Goal: Task Accomplishment & Management: Complete application form

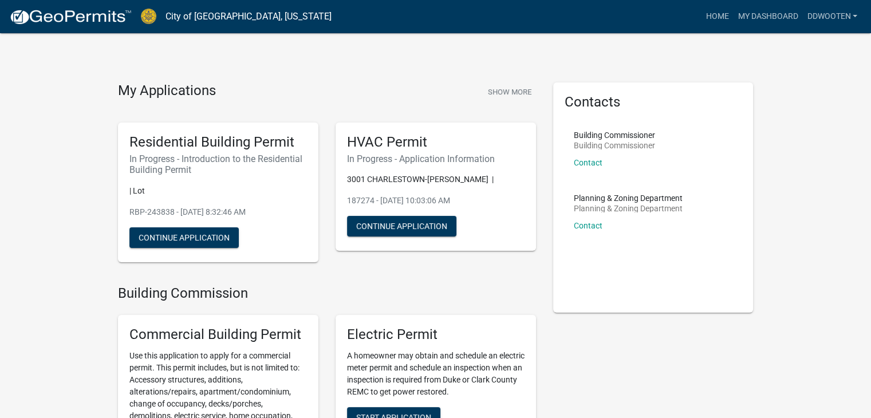
click at [21, 19] on img at bounding box center [70, 17] width 122 height 17
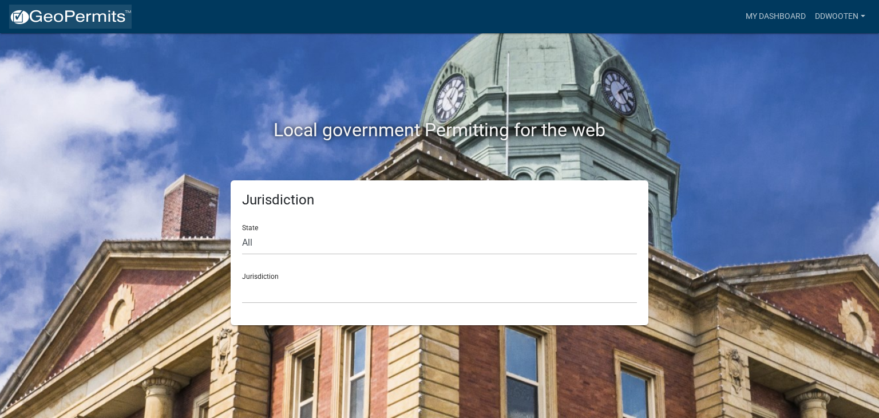
click at [21, 19] on img at bounding box center [70, 17] width 122 height 17
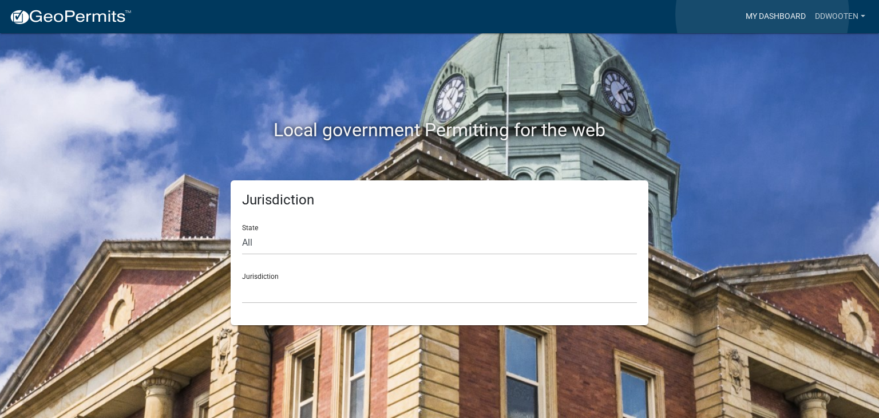
click at [762, 14] on link "My Dashboard" at bounding box center [775, 17] width 69 height 22
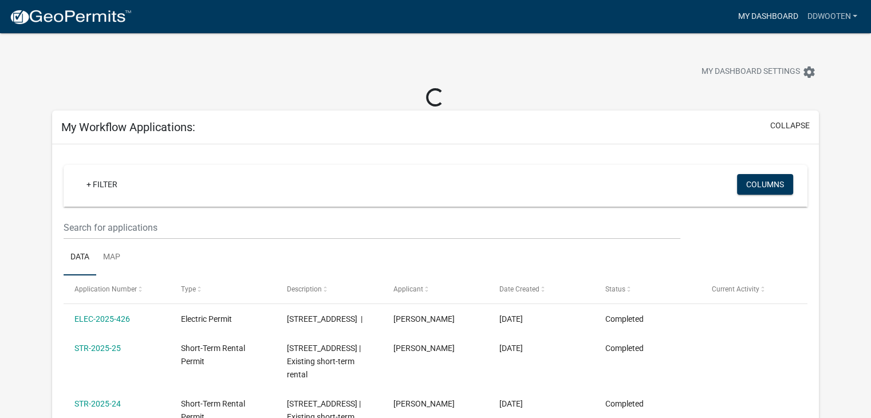
click at [764, 19] on link "My Dashboard" at bounding box center [767, 17] width 69 height 22
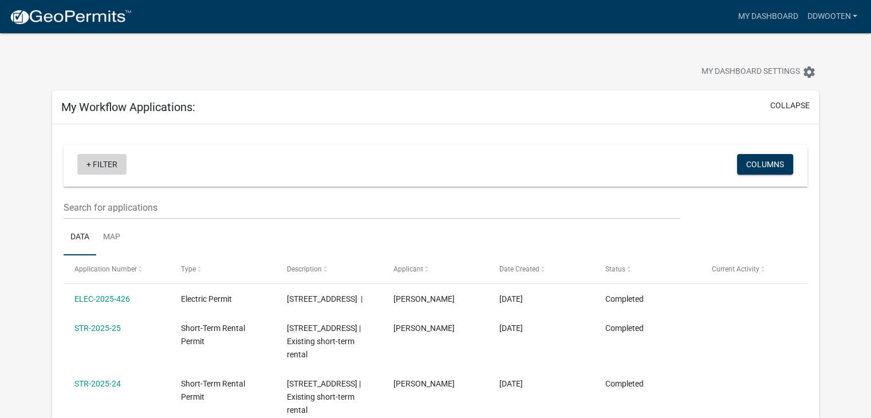
click at [91, 165] on link "+ Filter" at bounding box center [101, 164] width 49 height 21
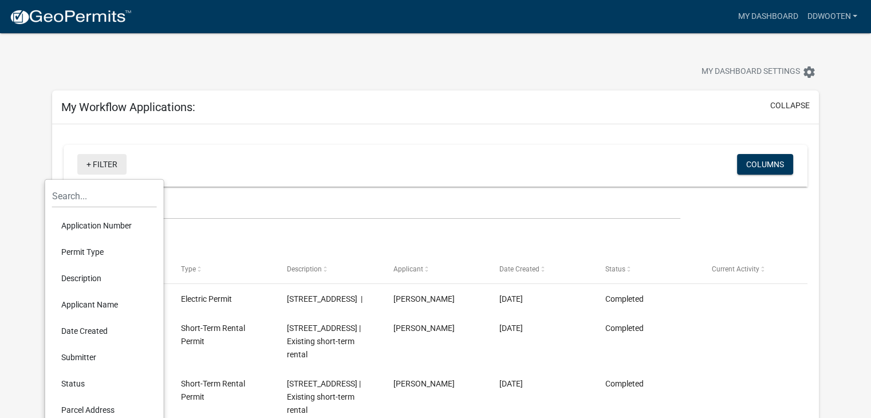
click at [91, 165] on link "+ Filter" at bounding box center [101, 164] width 49 height 21
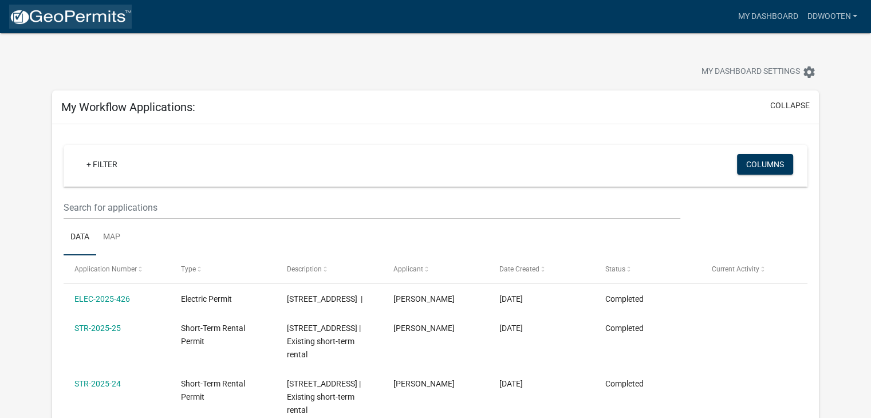
click at [21, 17] on img at bounding box center [70, 17] width 122 height 17
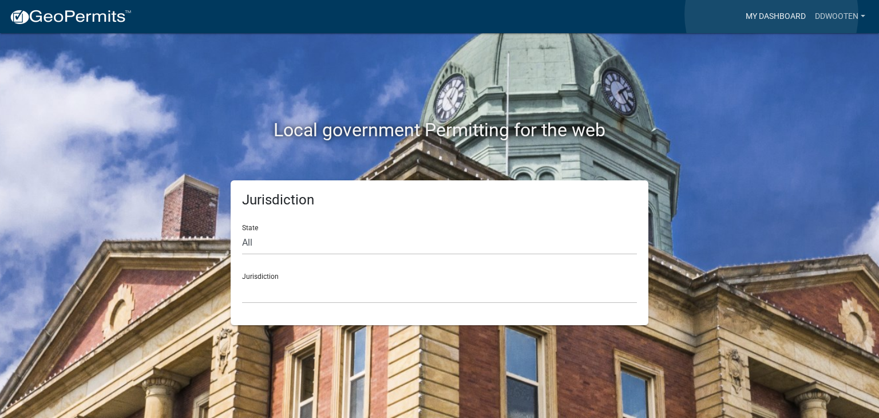
click at [772, 14] on link "My Dashboard" at bounding box center [775, 17] width 69 height 22
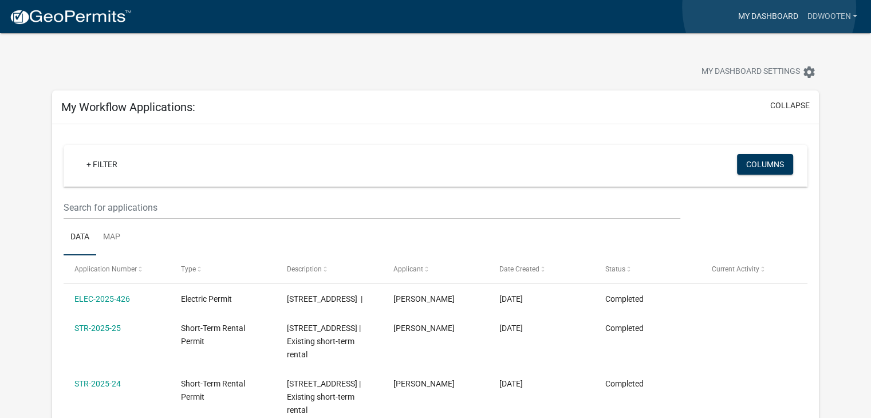
click at [769, 7] on link "My Dashboard" at bounding box center [767, 17] width 69 height 22
click at [761, 15] on link "My Dashboard" at bounding box center [767, 17] width 69 height 22
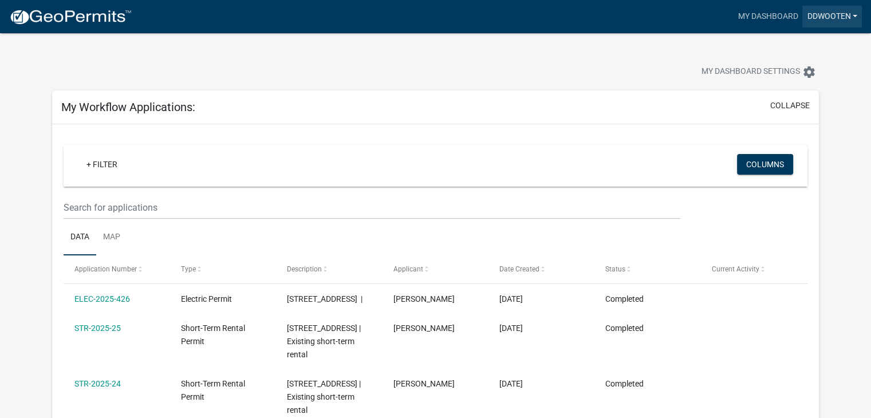
click at [819, 19] on link "DDwooten" at bounding box center [832, 17] width 60 height 22
click at [806, 40] on link "Account" at bounding box center [816, 46] width 92 height 27
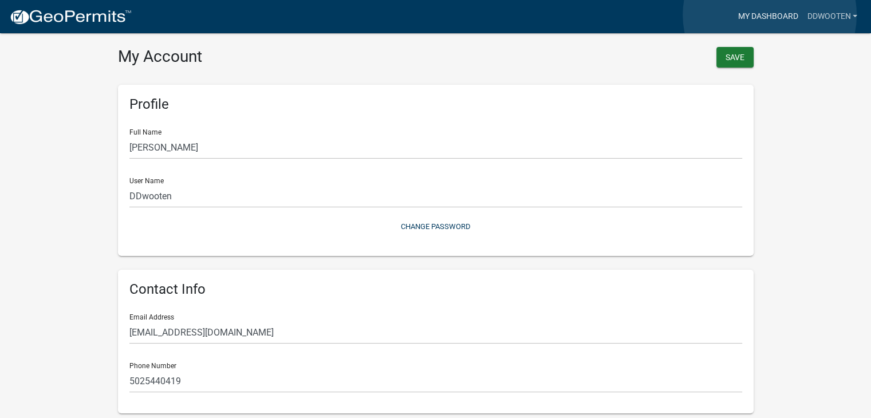
click at [769, 15] on link "My Dashboard" at bounding box center [767, 17] width 69 height 22
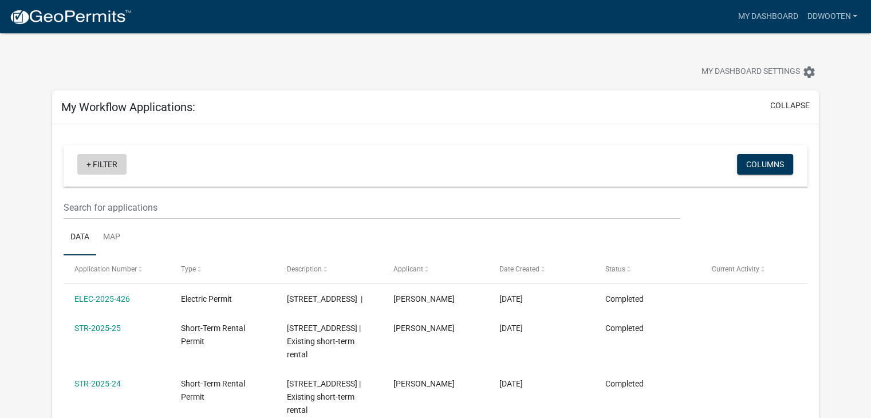
click at [94, 165] on link "+ Filter" at bounding box center [101, 164] width 49 height 21
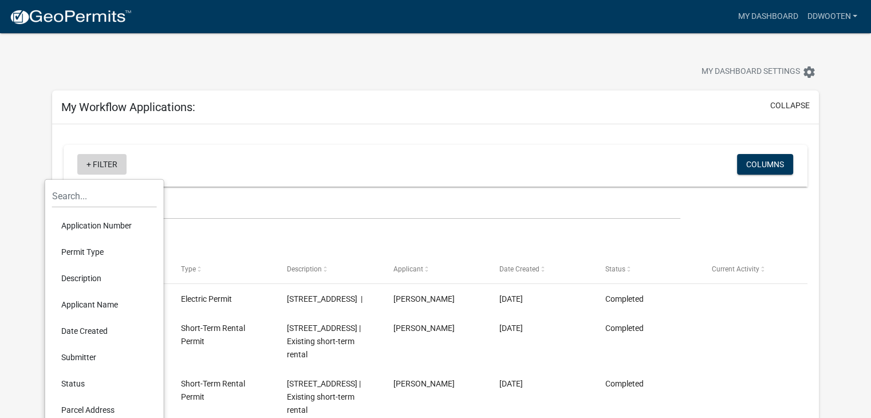
click at [94, 165] on link "+ Filter" at bounding box center [101, 164] width 49 height 21
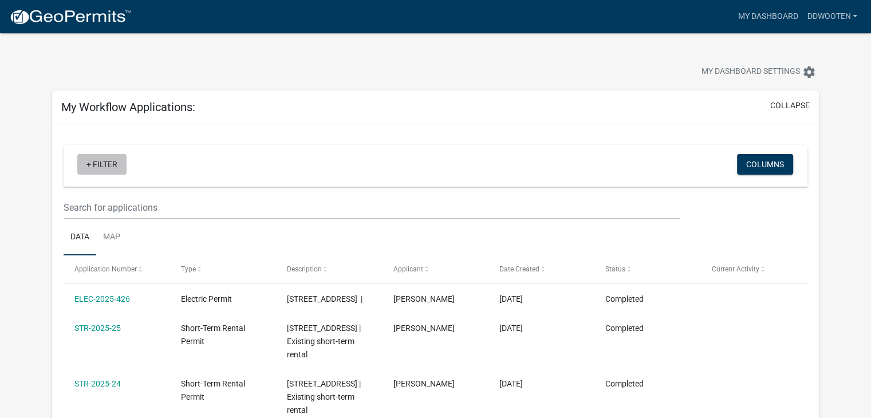
click at [94, 165] on link "+ Filter" at bounding box center [101, 164] width 49 height 21
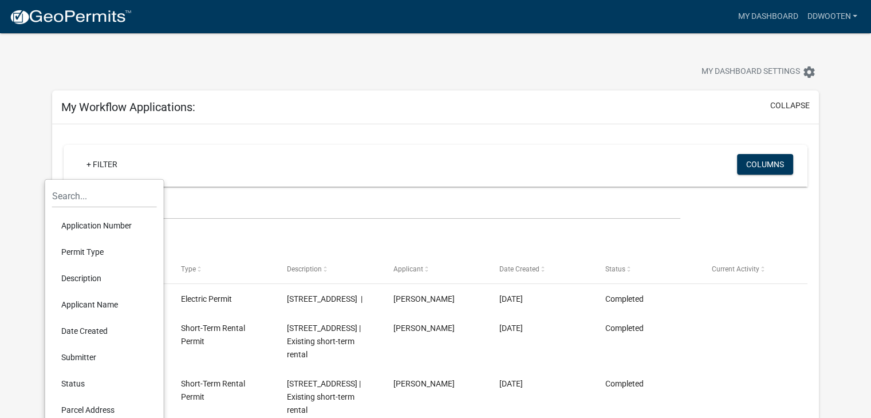
click at [85, 250] on li "Permit Type" at bounding box center [104, 252] width 105 height 26
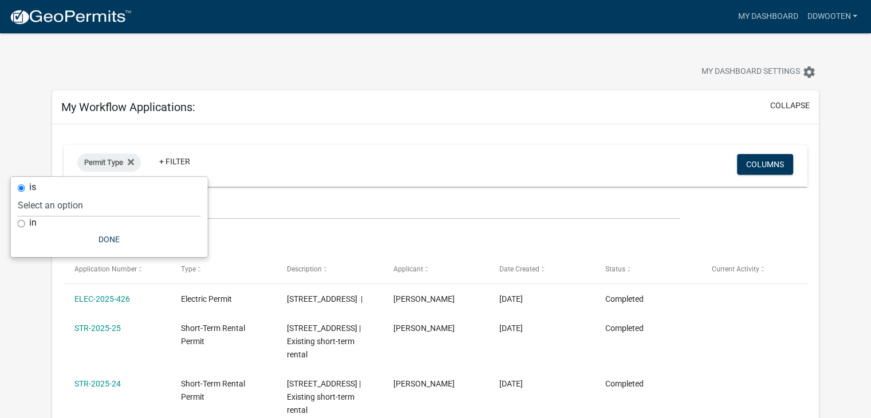
click at [52, 35] on div "My Dashboard Settings settings" at bounding box center [435, 59] width 784 height 53
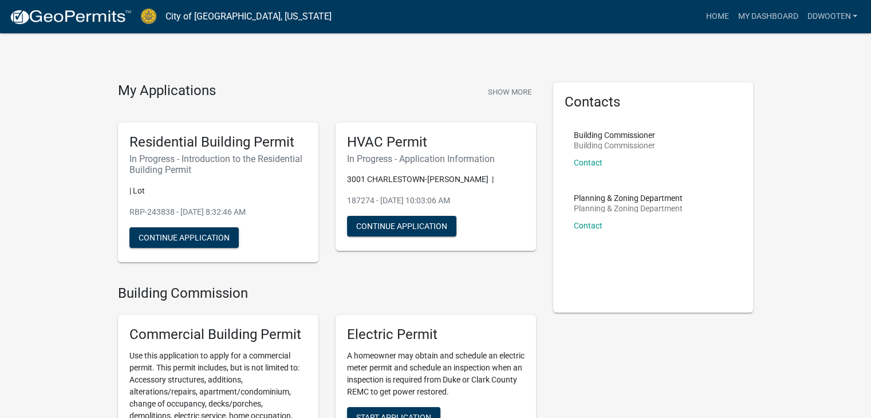
scroll to position [271, 0]
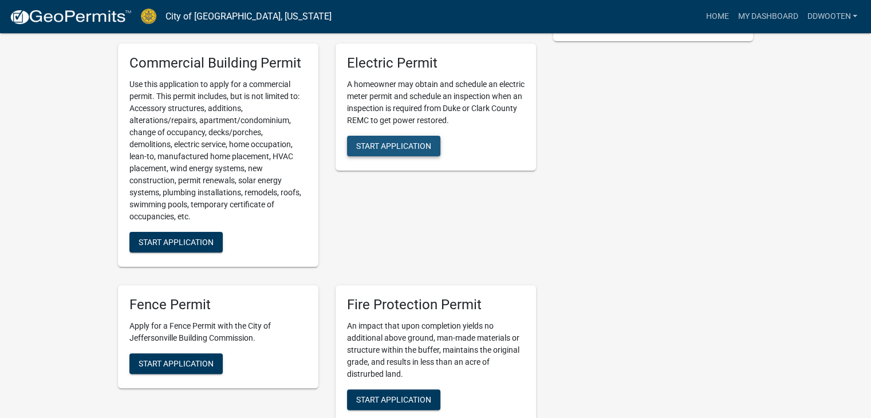
click at [402, 142] on span "Start Application" at bounding box center [393, 145] width 75 height 9
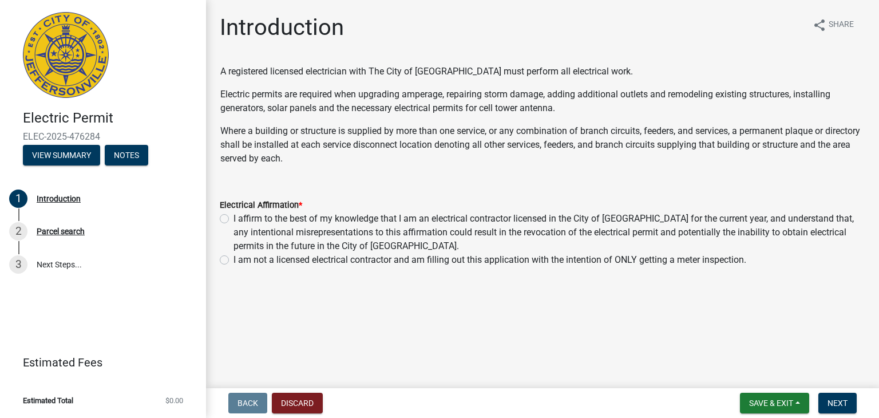
click at [234, 221] on label "I affirm to the best of my knowledge that I am an electrical contractor license…" at bounding box center [550, 232] width 632 height 41
click at [234, 219] on input "I affirm to the best of my knowledge that I am an electrical contractor license…" at bounding box center [237, 215] width 7 height 7
radio input "true"
click at [234, 264] on label "I am not a licensed electrical contractor and am filling out this application w…" at bounding box center [490, 260] width 513 height 14
click at [234, 260] on input "I am not a licensed electrical contractor and am filling out this application w…" at bounding box center [237, 256] width 7 height 7
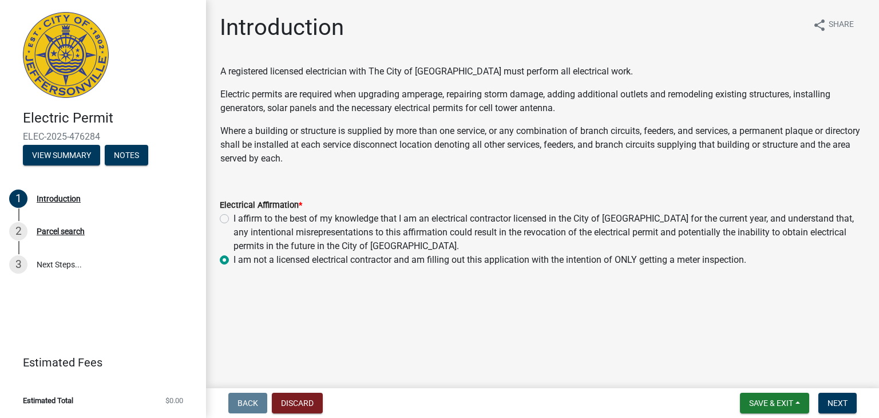
radio input "true"
click at [835, 402] on span "Next" at bounding box center [838, 402] width 20 height 9
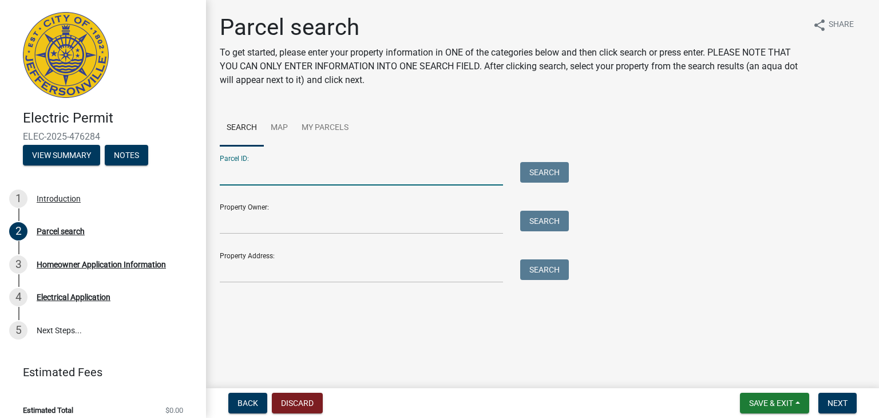
click at [327, 172] on input "Parcel ID:" at bounding box center [361, 173] width 283 height 23
click at [311, 236] on form "Parcel ID: Search Property Owner: Search Property Address: Search" at bounding box center [391, 214] width 343 height 137
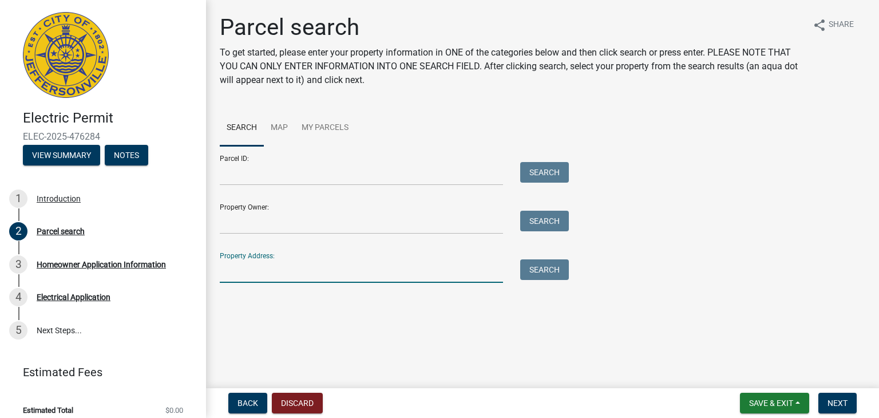
click at [306, 263] on input "Property Address:" at bounding box center [361, 270] width 283 height 23
type input "3314 riverview"
click at [563, 267] on button "Search" at bounding box center [544, 269] width 49 height 21
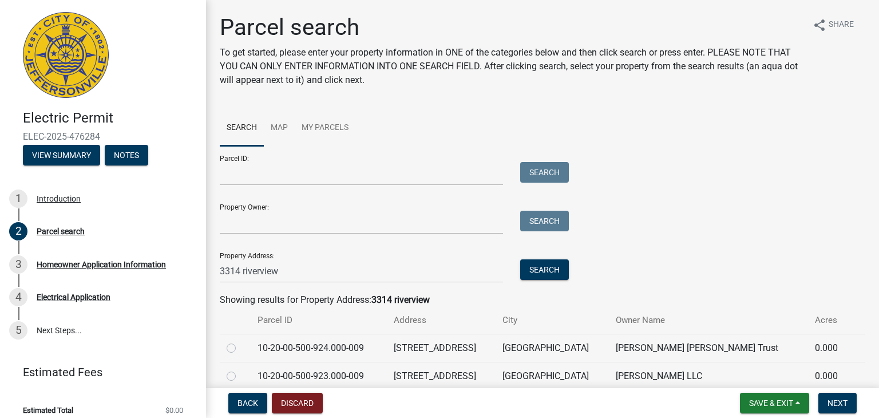
click at [236, 346] on div at bounding box center [235, 348] width 17 height 14
click at [240, 341] on label at bounding box center [240, 341] width 0 height 0
click at [240, 349] on input "radio" at bounding box center [243, 344] width 7 height 7
radio input "true"
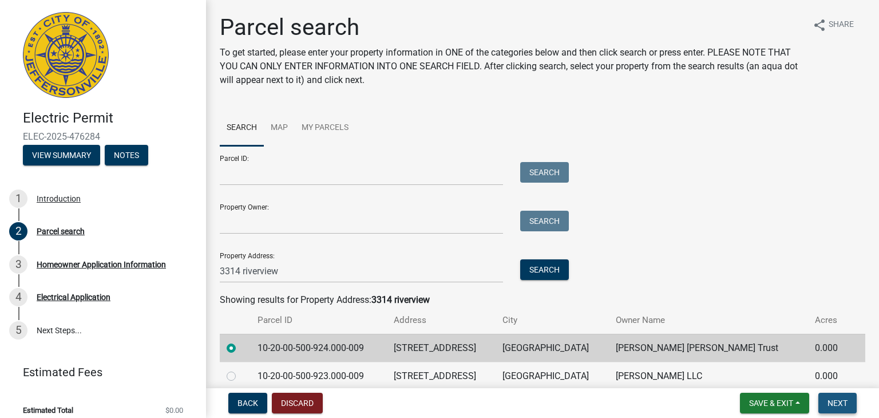
click at [835, 406] on span "Next" at bounding box center [838, 402] width 20 height 9
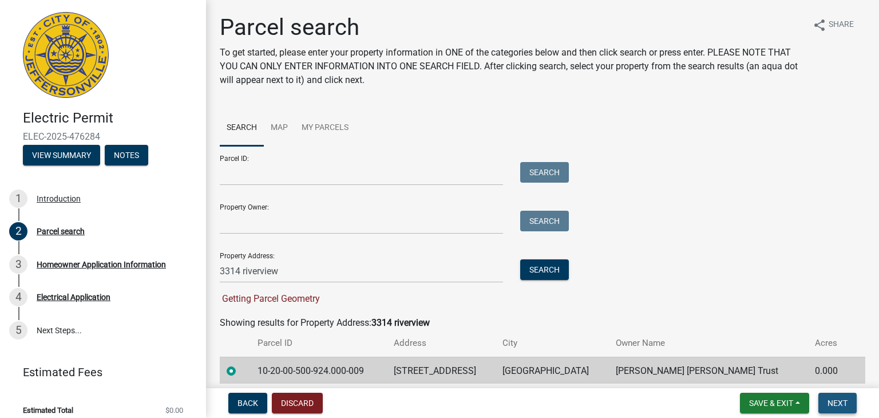
click at [838, 405] on span "Next" at bounding box center [838, 402] width 20 height 9
click at [838, 401] on span "Next" at bounding box center [838, 402] width 20 height 9
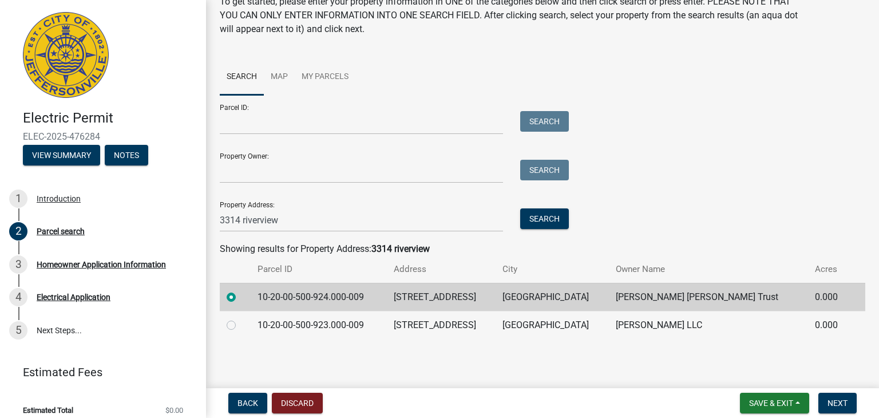
scroll to position [50, 0]
click at [713, 297] on td "Wooten David David Wooten Trust" at bounding box center [708, 297] width 199 height 28
click at [841, 406] on span "Next" at bounding box center [838, 402] width 20 height 9
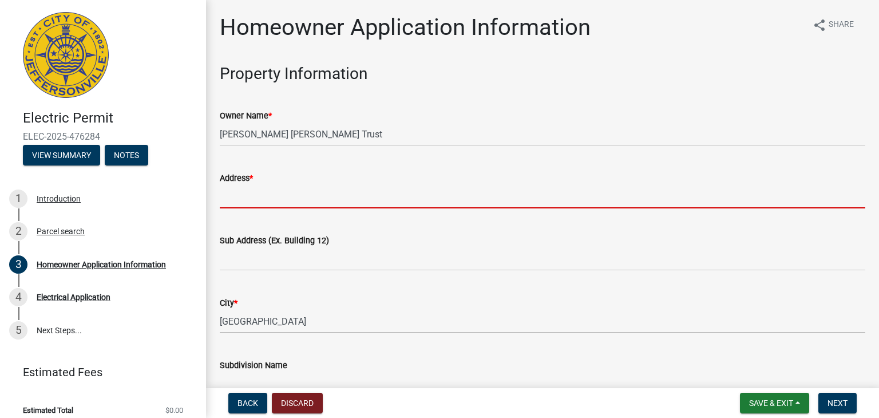
click at [309, 197] on input "Address *" at bounding box center [543, 196] width 646 height 23
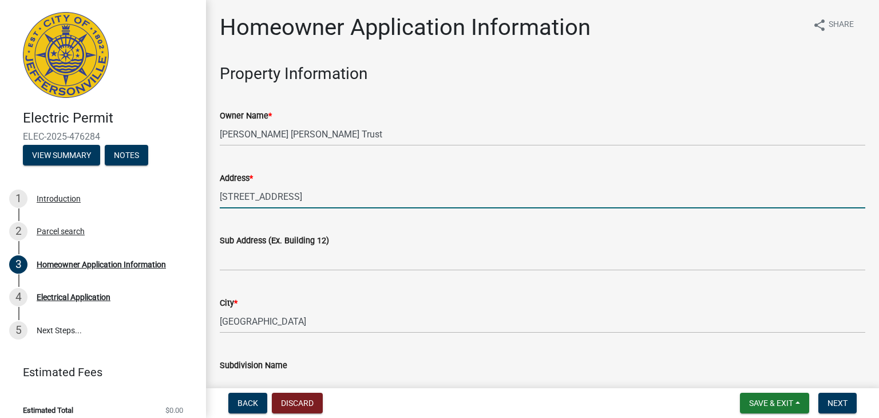
click at [315, 191] on input "1519 Oakmont Drive" at bounding box center [543, 196] width 646 height 23
type input "1519 Oakmont Drive"
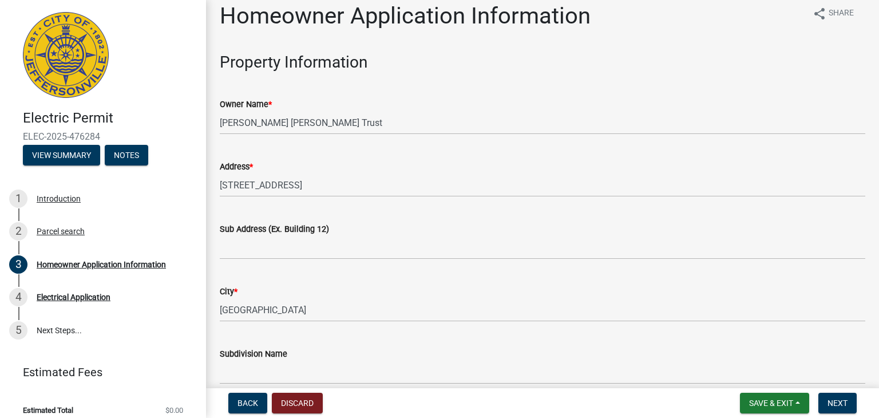
scroll to position [254, 0]
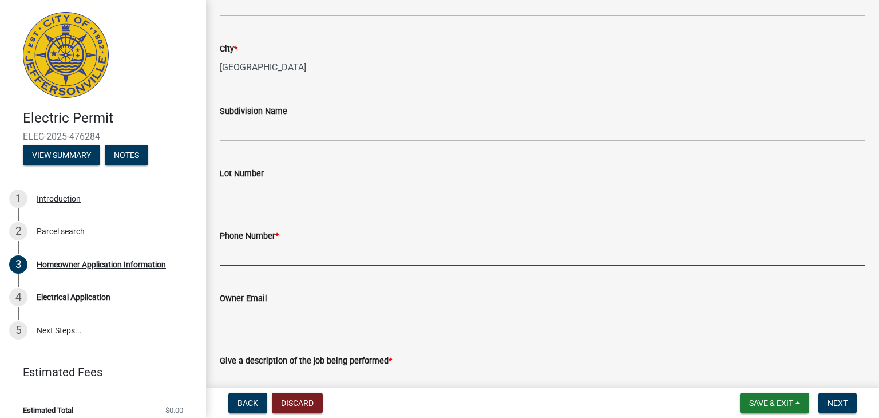
click at [268, 254] on input "Phone Number *" at bounding box center [543, 254] width 646 height 23
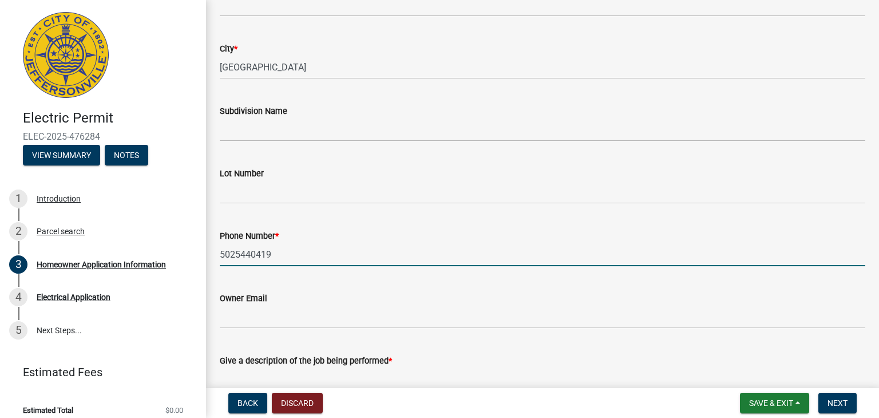
type input "5025440419"
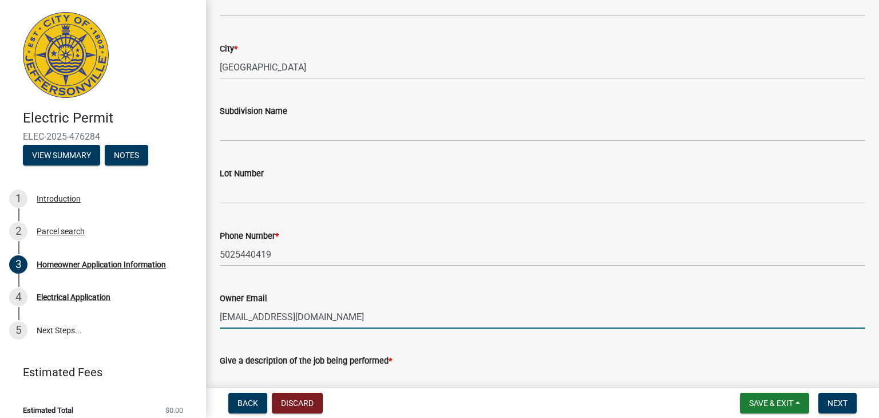
type input "Brandeelewis@yahoo.com"
click at [448, 367] on textarea "Give a description of the job being performed *" at bounding box center [543, 394] width 646 height 54
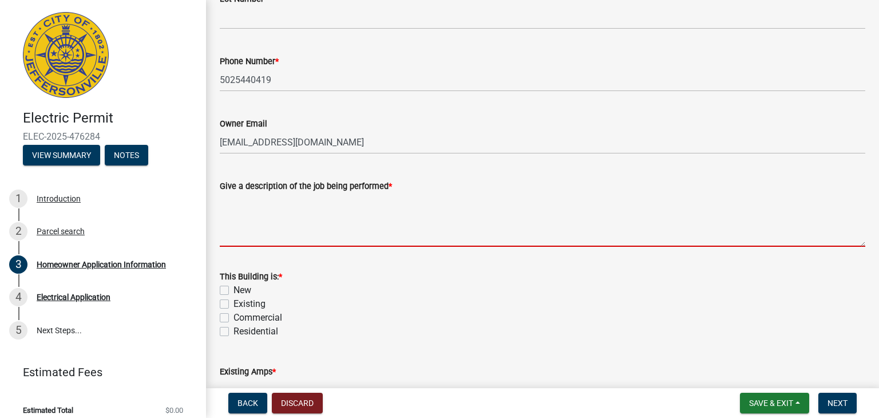
scroll to position [435, 0]
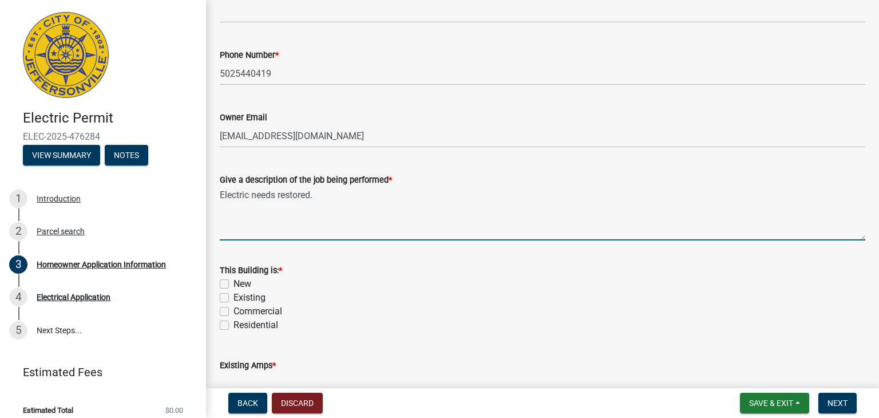
type textarea "Electric needs restored."
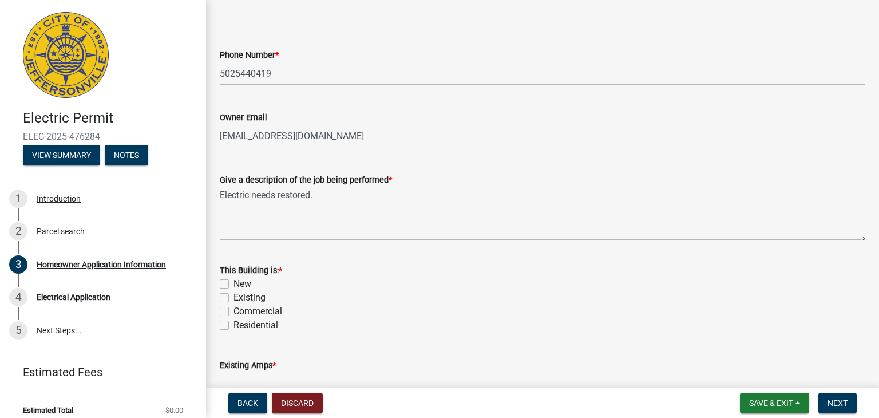
click at [234, 326] on label "Residential" at bounding box center [256, 325] width 45 height 14
click at [234, 326] on input "Residential" at bounding box center [237, 321] width 7 height 7
checkbox input "true"
checkbox input "false"
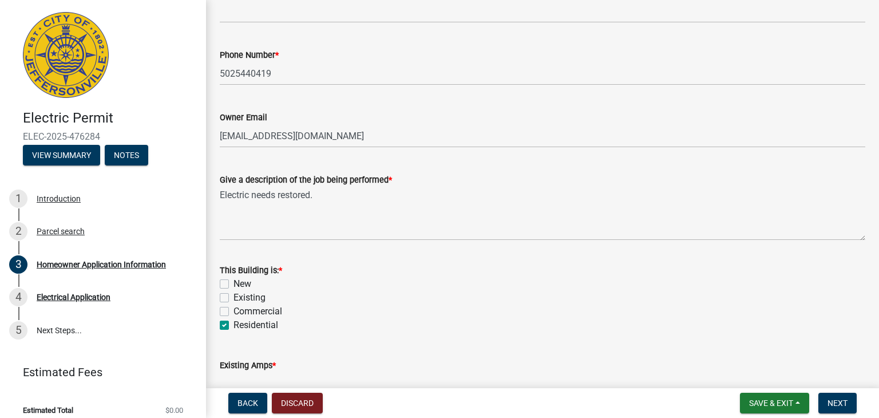
checkbox input "false"
checkbox input "true"
click at [234, 299] on label "Existing" at bounding box center [250, 298] width 32 height 14
click at [234, 298] on input "Existing" at bounding box center [237, 294] width 7 height 7
checkbox input "true"
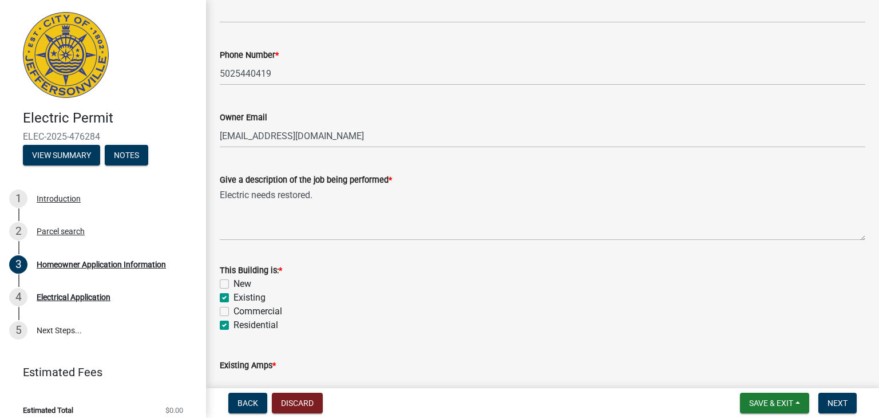
checkbox input "false"
checkbox input "true"
checkbox input "false"
checkbox input "true"
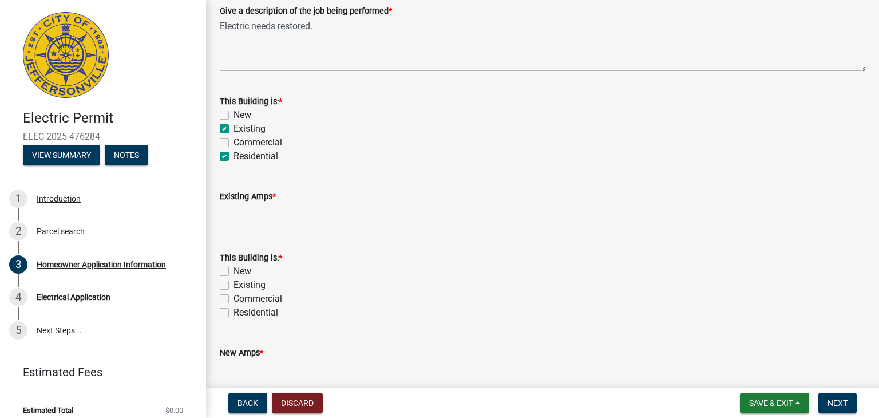
scroll to position [658, 0]
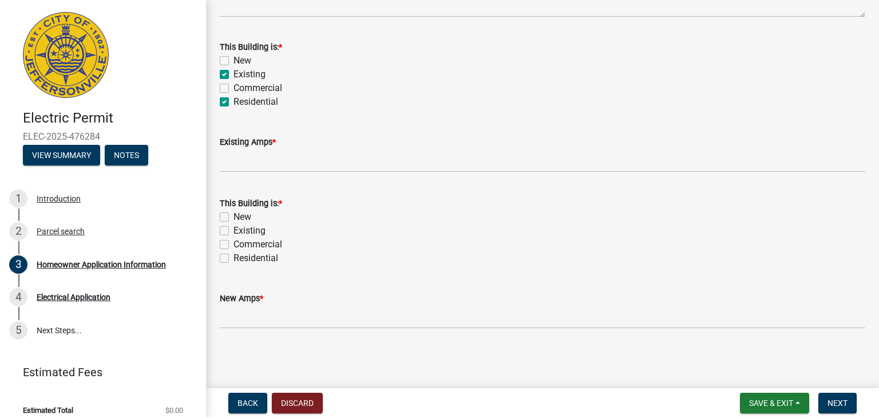
click at [234, 256] on label "Residential" at bounding box center [256, 258] width 45 height 14
click at [234, 256] on input "Residential" at bounding box center [237, 254] width 7 height 7
checkbox input "true"
checkbox input "false"
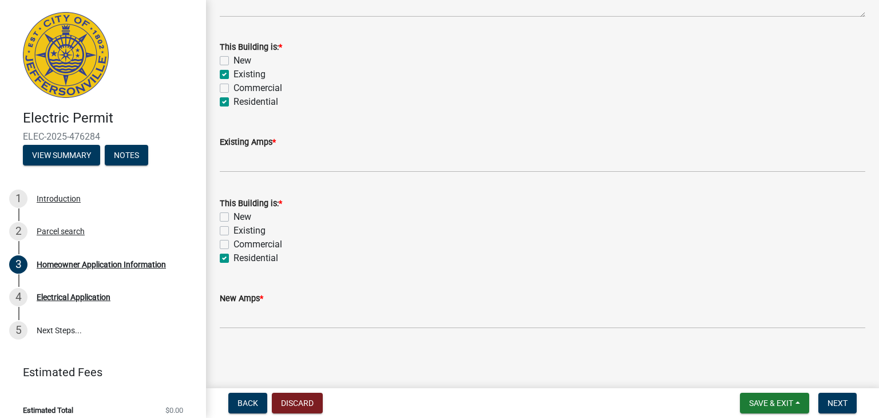
checkbox input "false"
checkbox input "true"
click at [830, 406] on span "Next" at bounding box center [838, 402] width 20 height 9
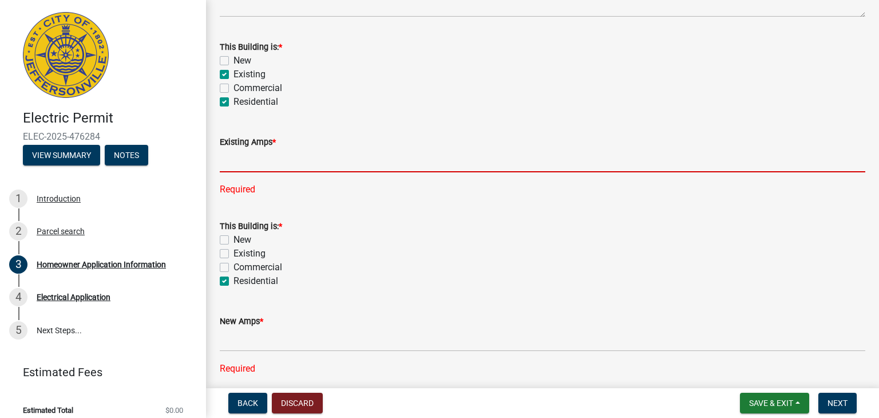
click at [491, 163] on input "text" at bounding box center [543, 160] width 646 height 23
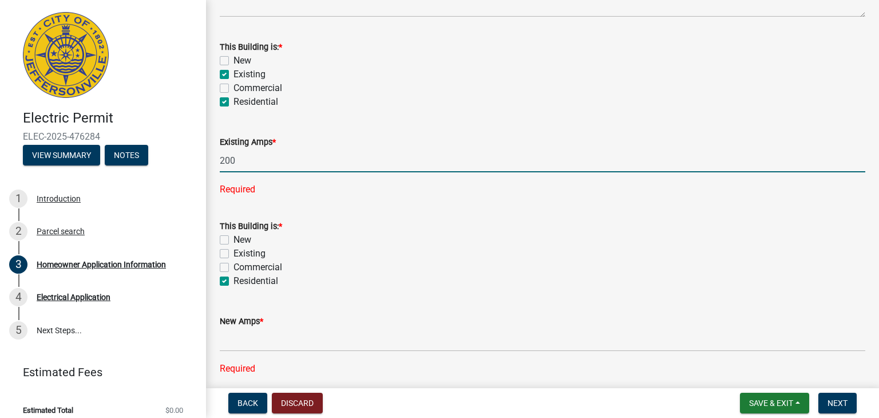
type input "200"
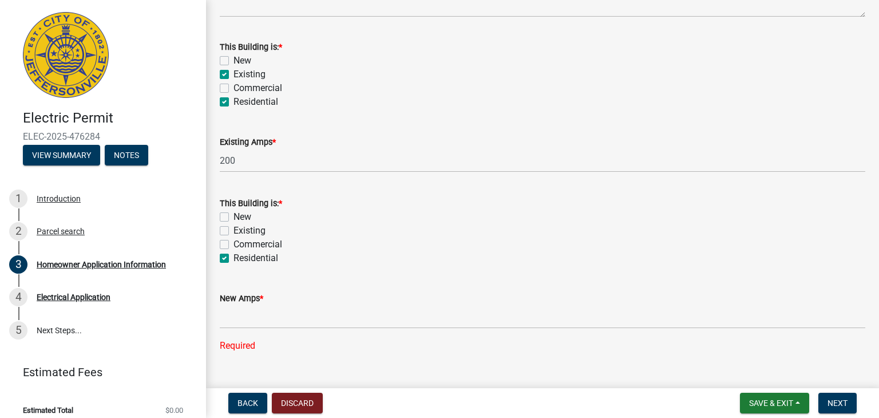
click at [509, 208] on form "This Building is: * New Existing Commercial Residential" at bounding box center [543, 224] width 646 height 82
drag, startPoint x: 243, startPoint y: 321, endPoint x: 453, endPoint y: 258, distance: 219.3
click at [453, 258] on div "Residential" at bounding box center [543, 258] width 646 height 14
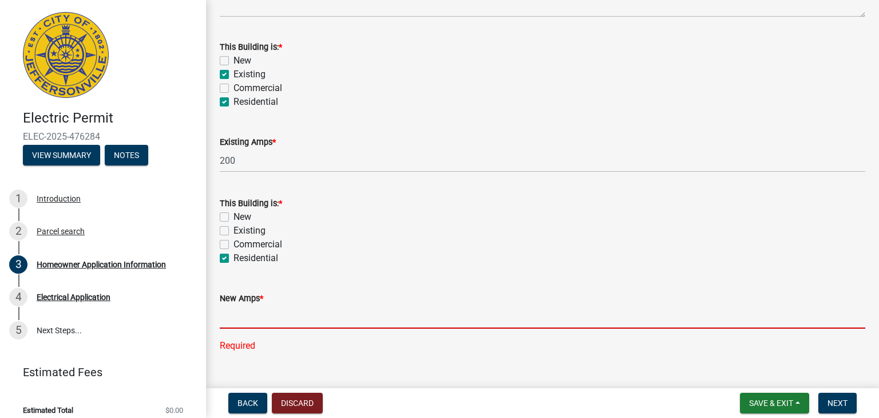
click at [238, 317] on input "text" at bounding box center [543, 316] width 646 height 23
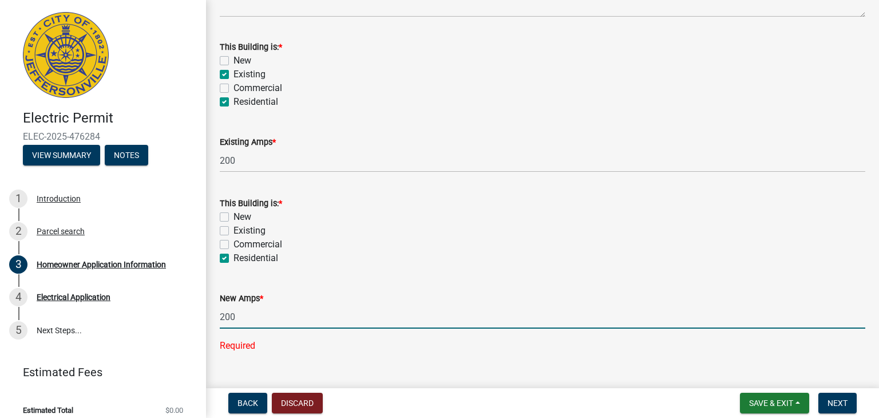
type input "200"
click at [340, 354] on main "Homeowner Application Information share Share Property Information Owner Name *…" at bounding box center [542, 191] width 673 height 383
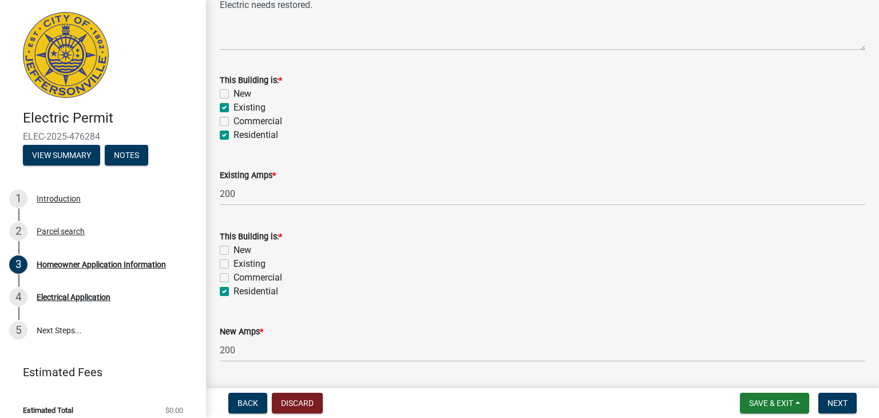
scroll to position [642, 0]
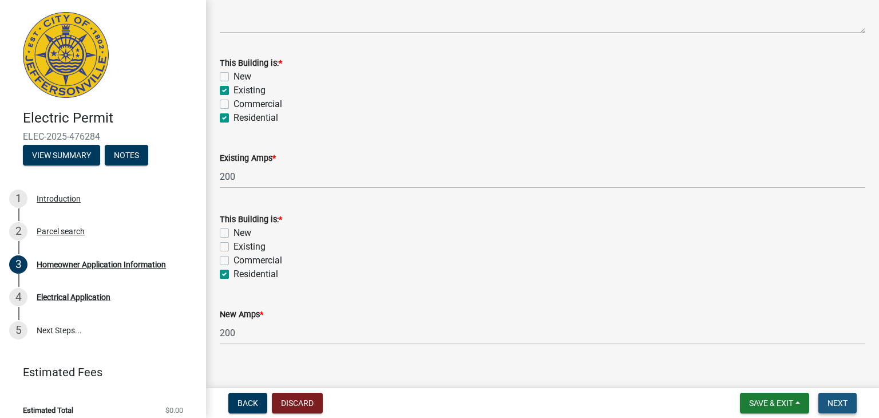
click at [833, 406] on span "Next" at bounding box center [838, 402] width 20 height 9
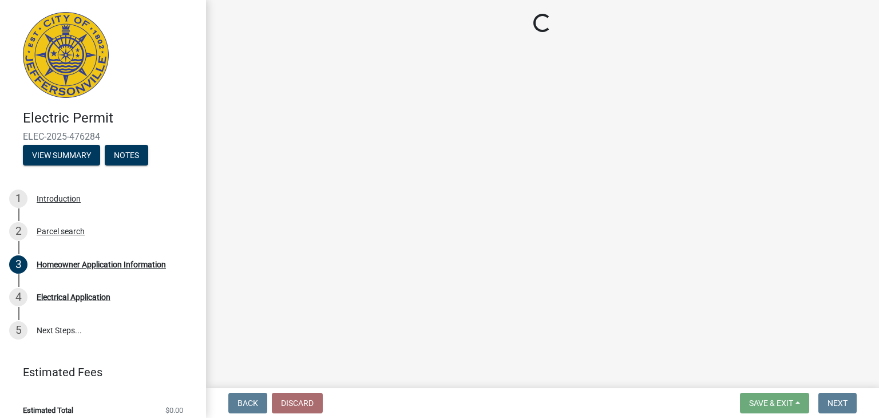
scroll to position [0, 0]
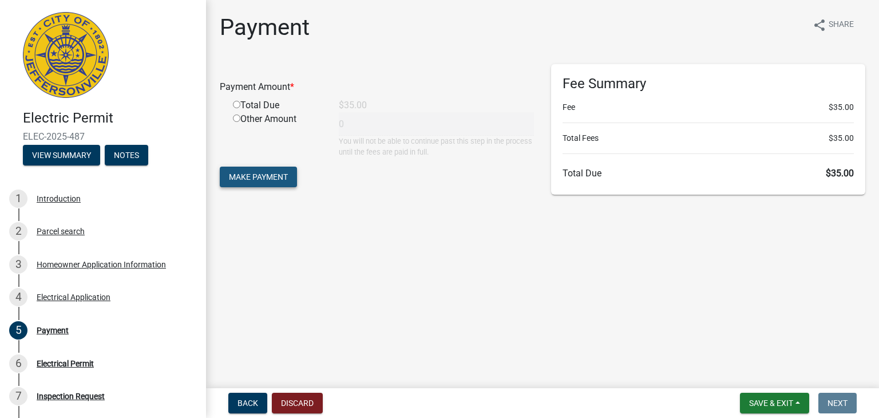
click at [258, 181] on span "Make Payment" at bounding box center [258, 176] width 59 height 9
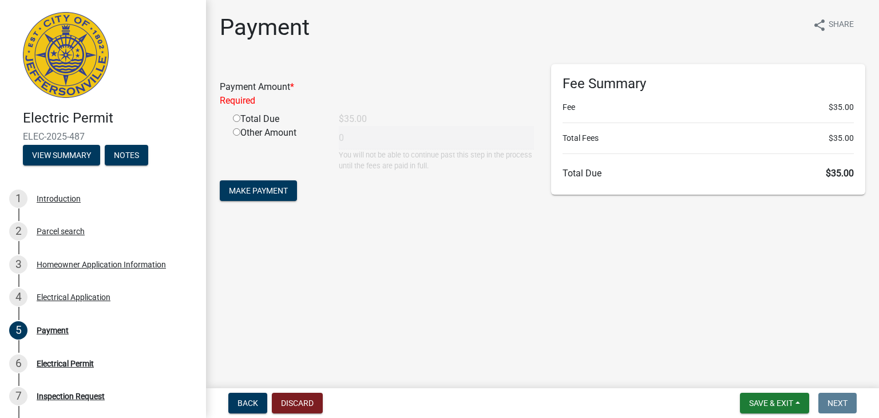
click at [238, 115] on input "radio" at bounding box center [236, 117] width 7 height 7
radio input "true"
type input "35"
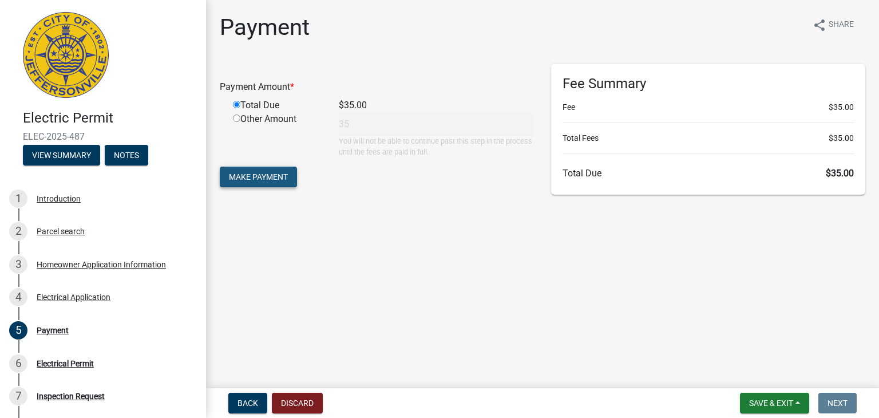
click at [259, 183] on button "Make Payment" at bounding box center [258, 177] width 77 height 21
